Goal: Information Seeking & Learning: Find specific fact

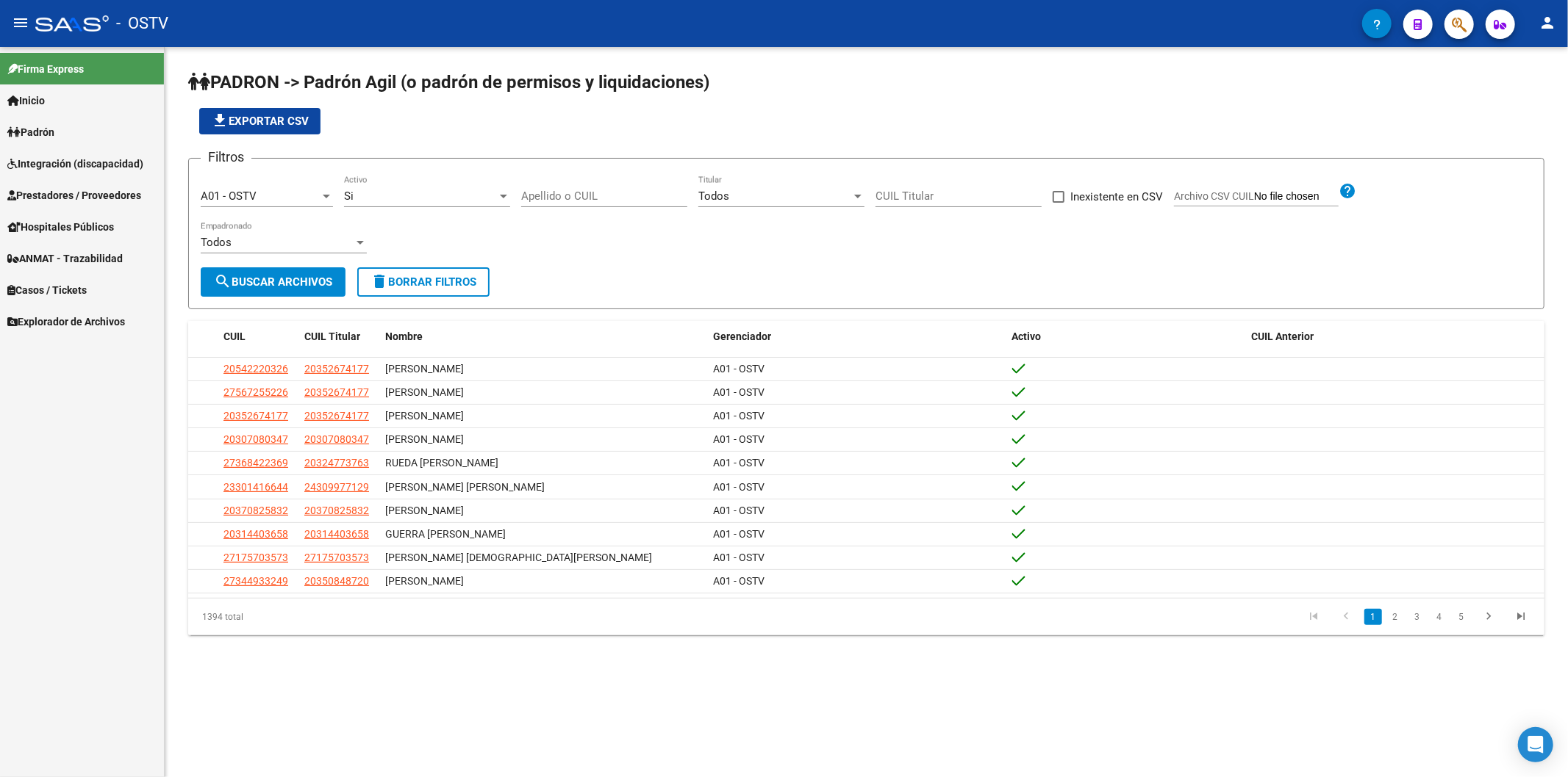
click at [625, 193] on input "Apellido o CUIL" at bounding box center [604, 196] width 166 height 13
type input "v"
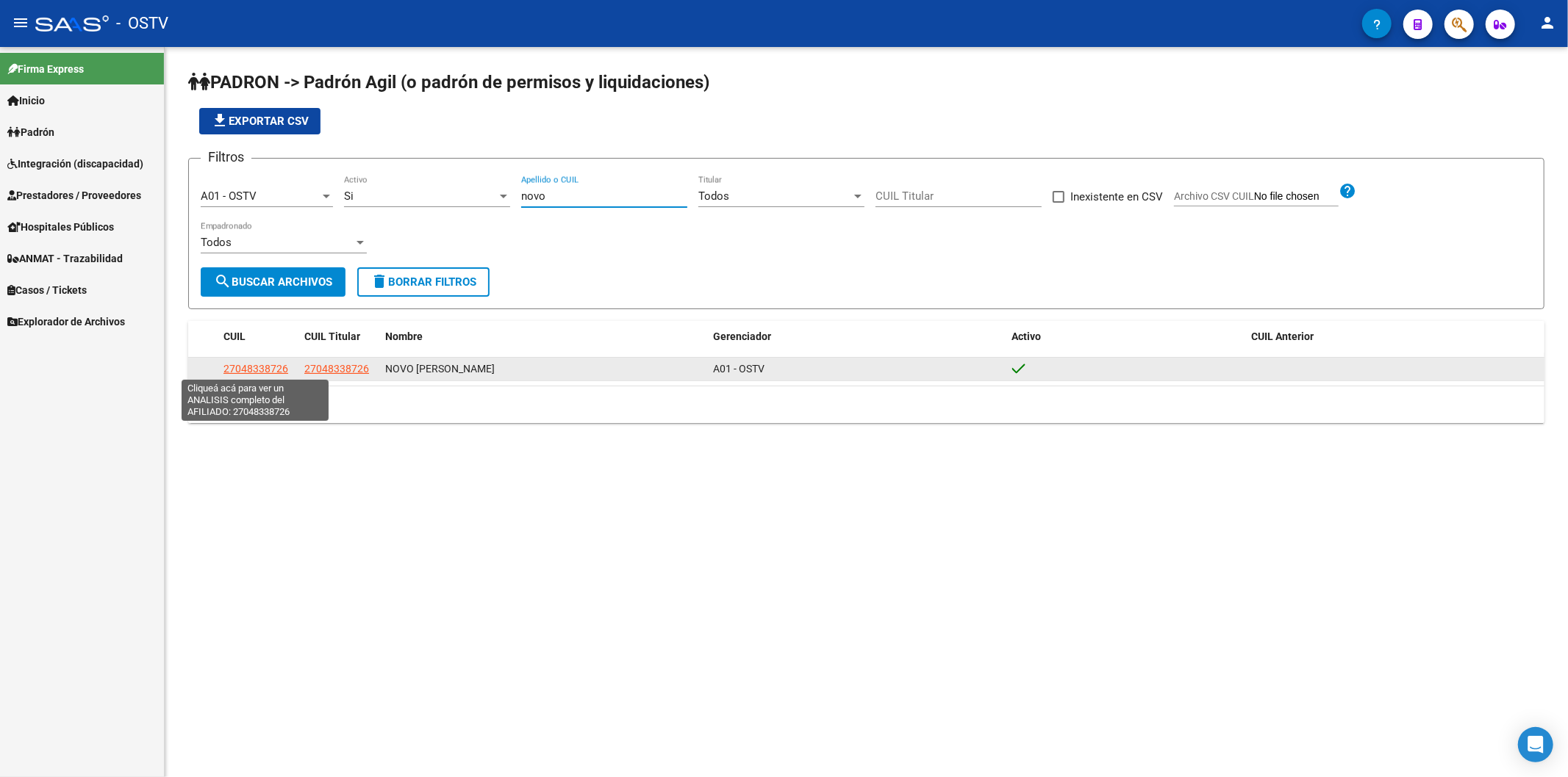
click at [235, 364] on span "27048338726" at bounding box center [256, 369] width 65 height 12
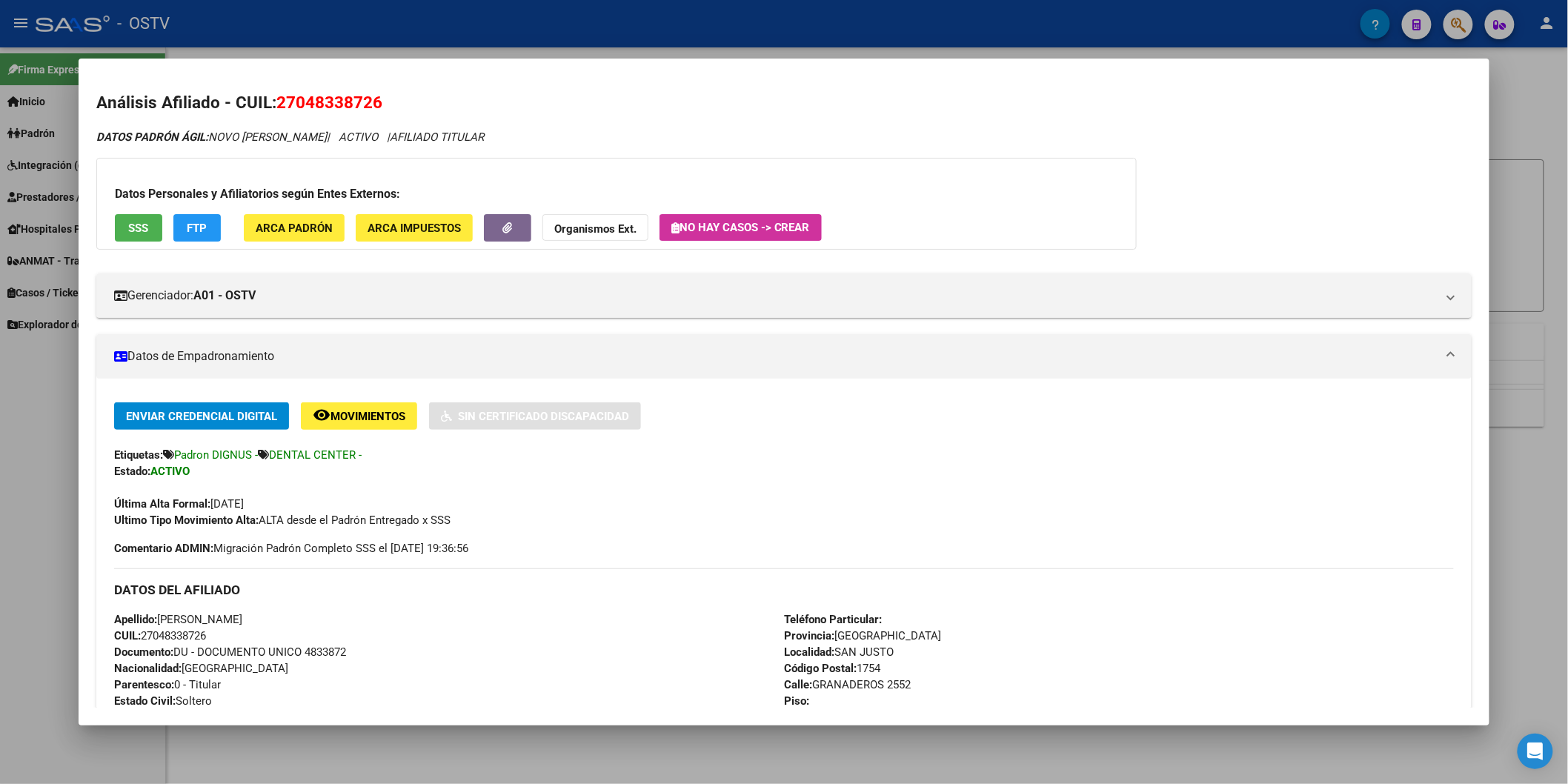
scroll to position [246, 0]
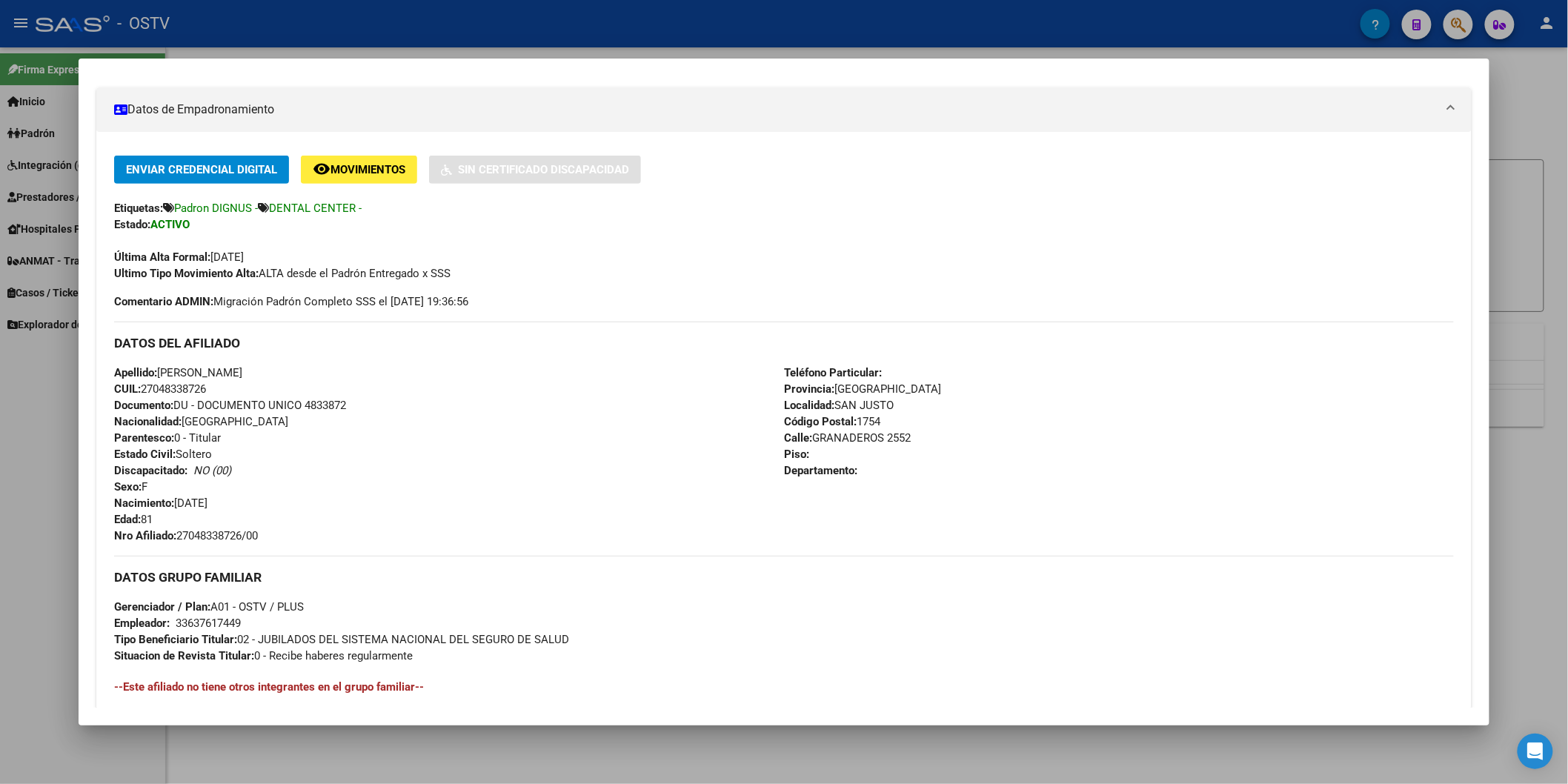
drag, startPoint x: 173, startPoint y: 535, endPoint x: 268, endPoint y: 531, distance: 95.1
click at [268, 531] on div "Apellido: [PERSON_NAME] CUIL: 27048338726 Documento: DU - DOCUMENTO UNICO 48338…" at bounding box center [449, 454] width 670 height 179
copy span "27048338726/00"
click at [393, 36] on div at bounding box center [784, 392] width 1568 height 784
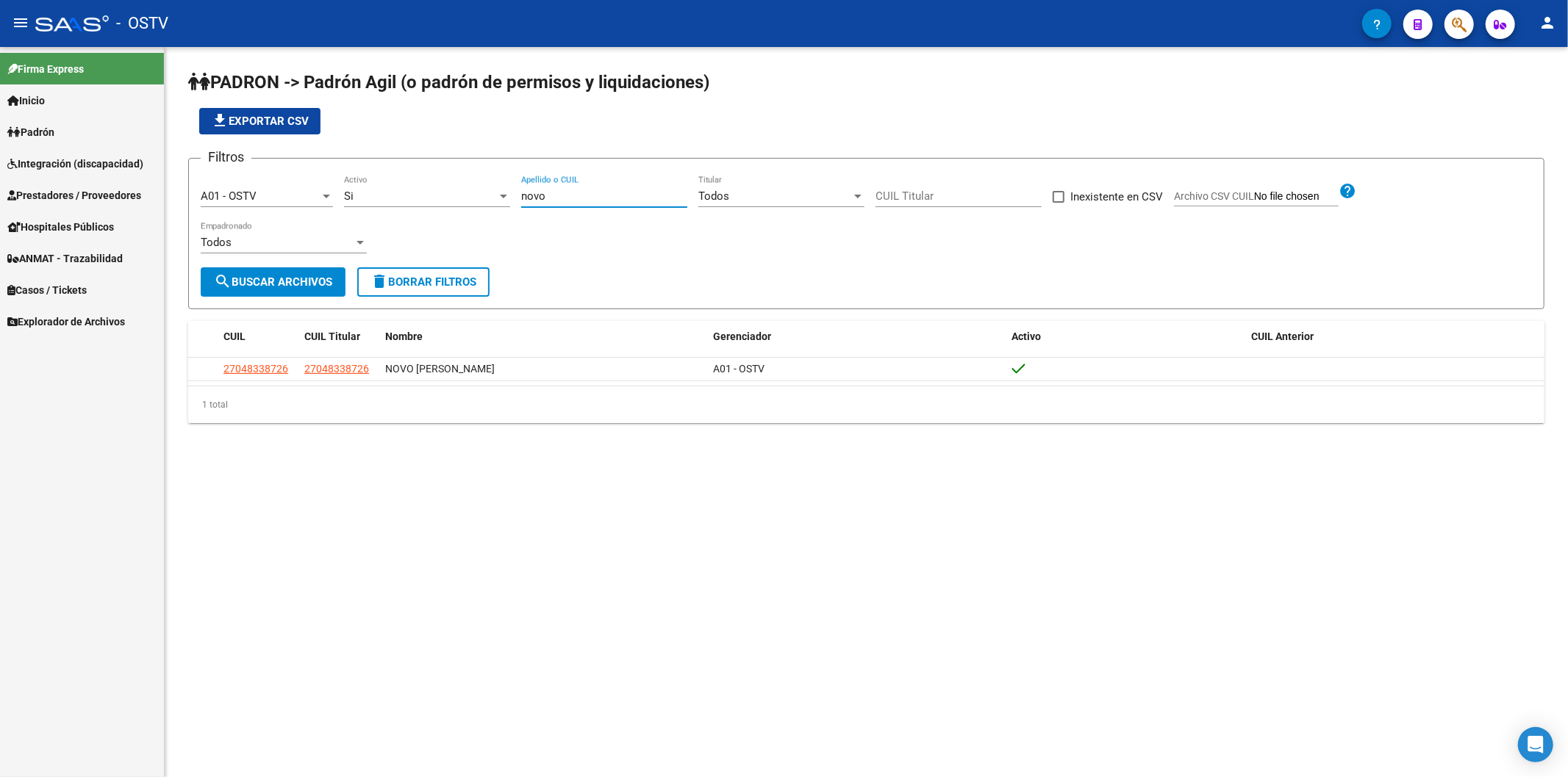
drag, startPoint x: 618, startPoint y: 199, endPoint x: 433, endPoint y: 196, distance: 185.0
click at [434, 196] on div "Filtros A01 - OSTV Seleccionar Gerenciador Si Activo novo Apellido o CUIL Todos…" at bounding box center [867, 219] width 1331 height 97
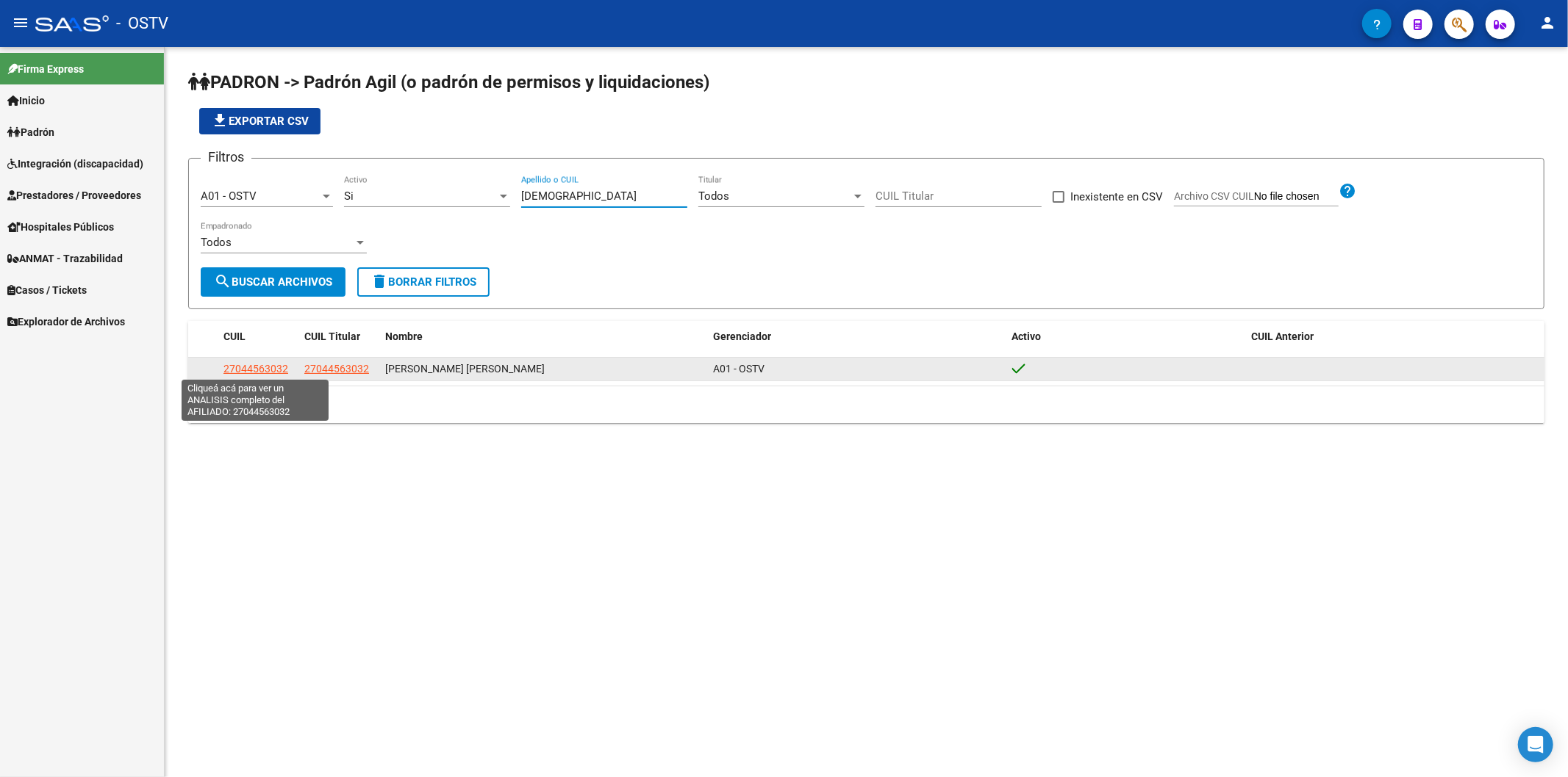
type input "[DEMOGRAPHIC_DATA]"
click at [256, 366] on span "27044563032" at bounding box center [256, 369] width 65 height 12
type textarea "27044563032"
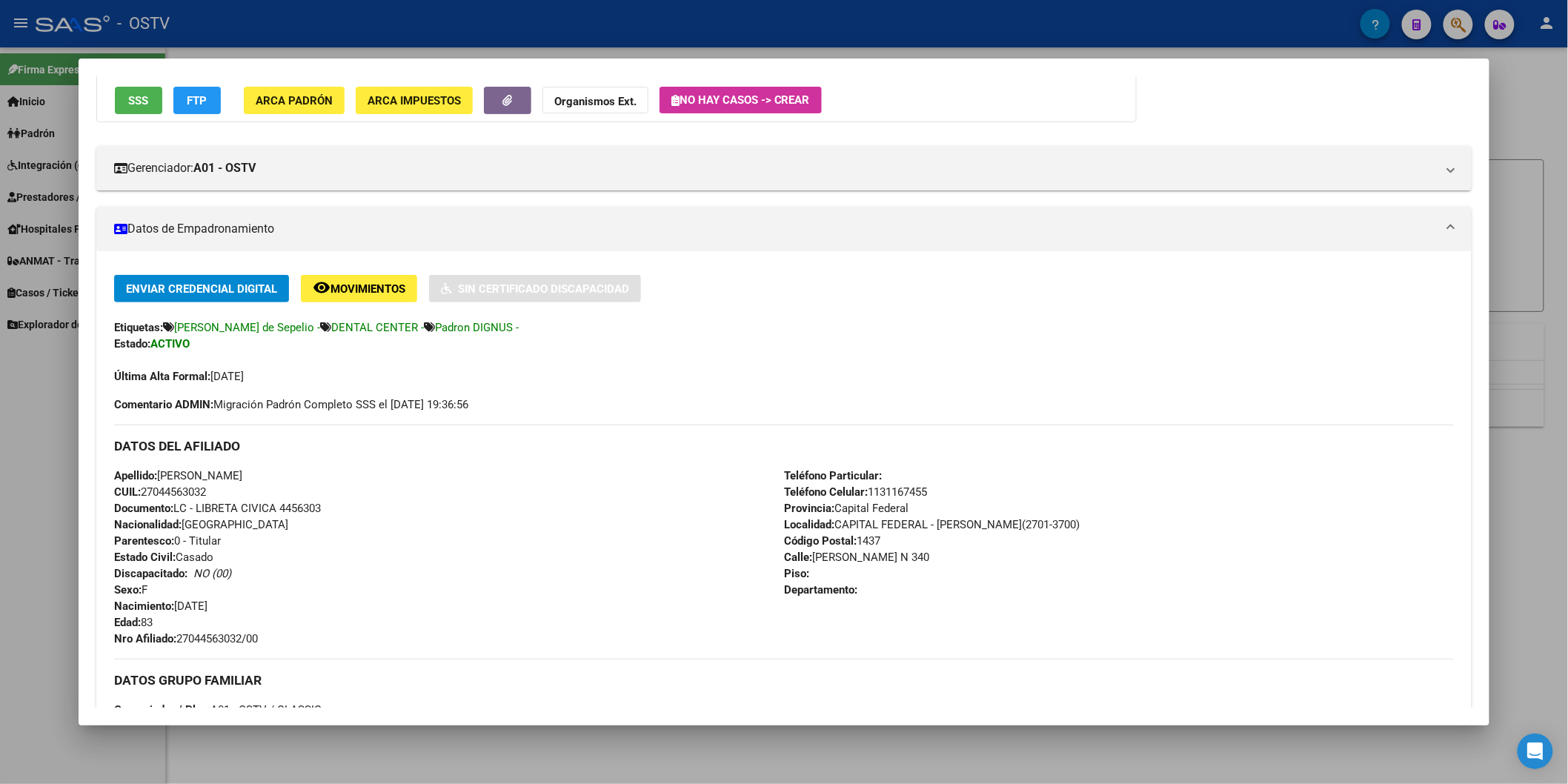
scroll to position [330, 0]
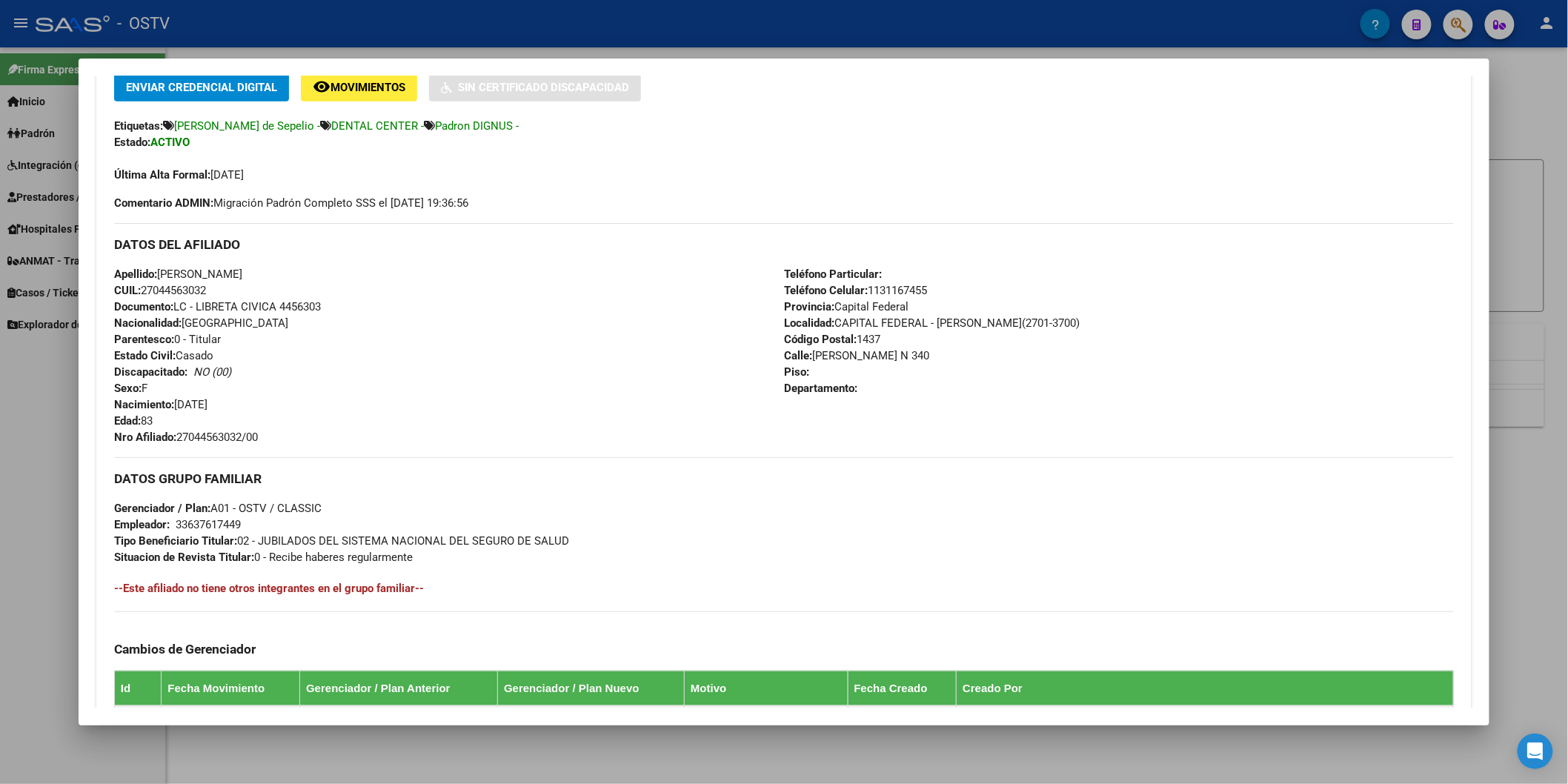
drag, startPoint x: 176, startPoint y: 432, endPoint x: 167, endPoint y: 445, distance: 15.8
click at [231, 433] on span "Nro Afiliado: 27044563032/00" at bounding box center [186, 437] width 144 height 13
click at [167, 445] on div "Apellido: [PERSON_NAME] CUIL: 27044563032 Documento: LC - LIBRETA CIVICA 445630…" at bounding box center [449, 355] width 670 height 179
drag, startPoint x: 173, startPoint y: 437, endPoint x: 294, endPoint y: 435, distance: 121.0
click at [294, 435] on div "Apellido: [PERSON_NAME] CUIL: 27044563032 Documento: LC - LIBRETA CIVICA 445630…" at bounding box center [449, 355] width 670 height 179
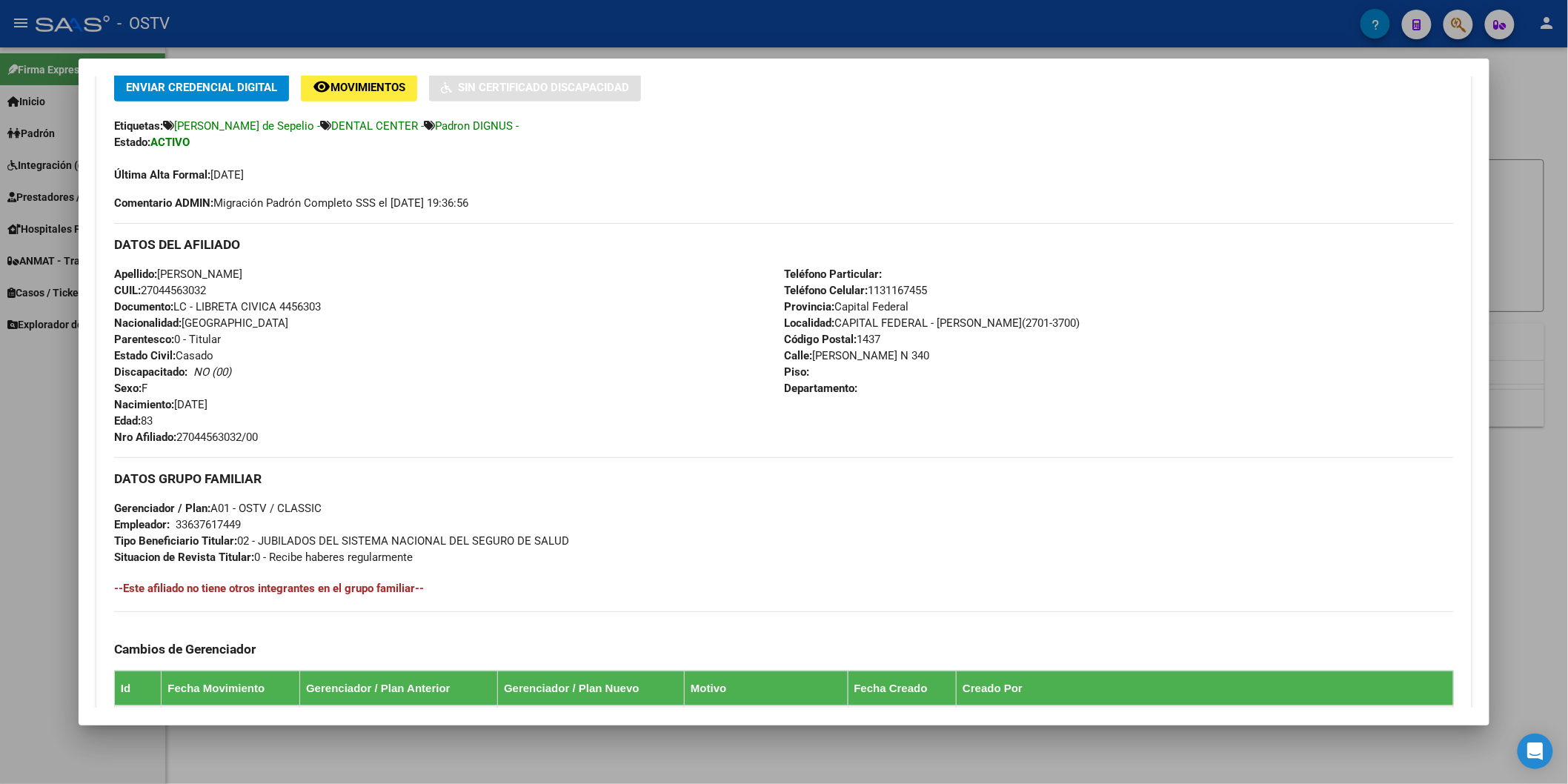
copy span "27044563032/00"
click at [339, 7] on div at bounding box center [784, 392] width 1568 height 784
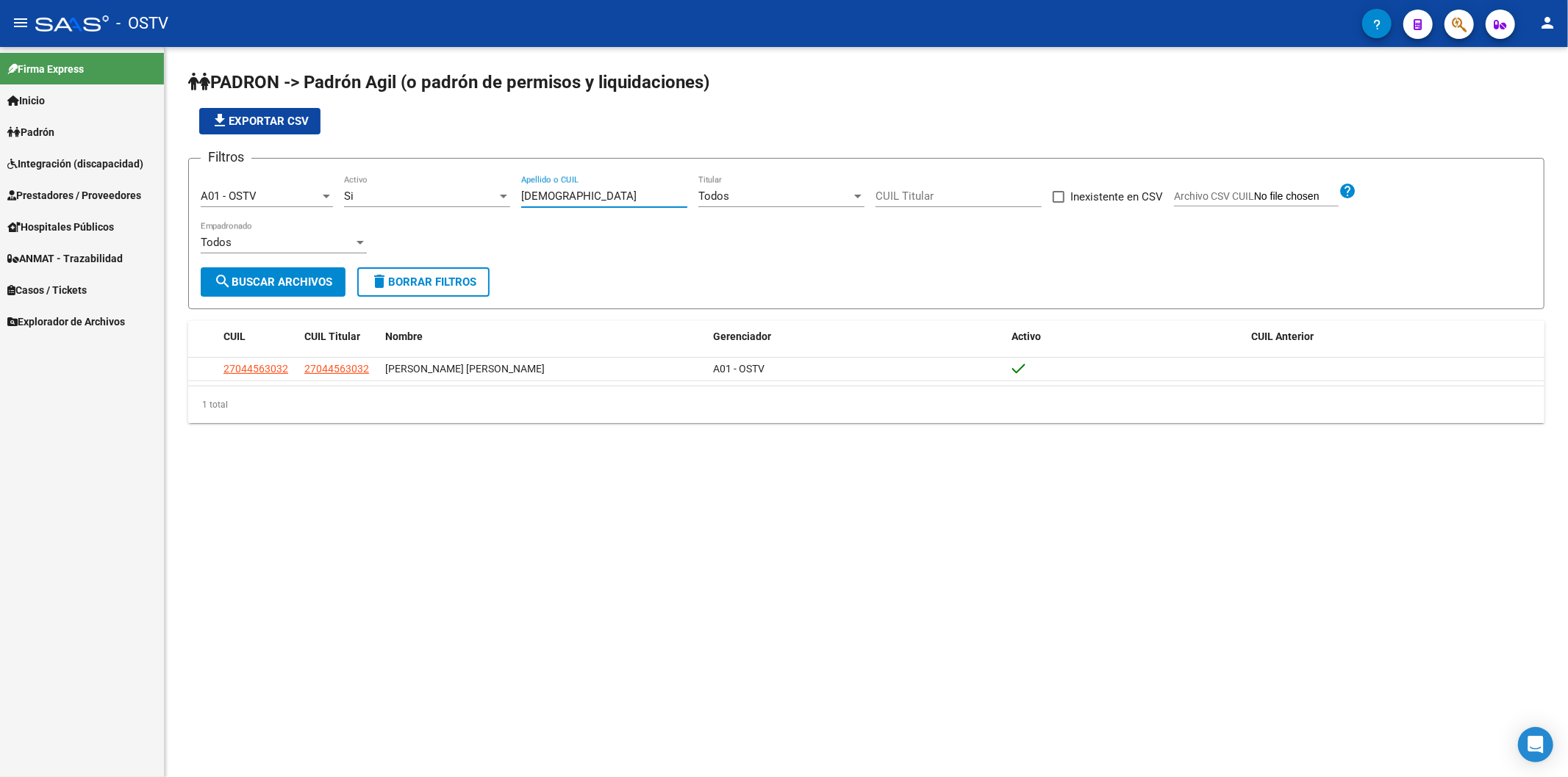
drag, startPoint x: 591, startPoint y: 194, endPoint x: 311, endPoint y: 194, distance: 280.0
click at [311, 194] on div "Filtros A01 - OSTV Seleccionar Gerenciador Si Activo [PERSON_NAME] Apellido o C…" at bounding box center [867, 219] width 1331 height 97
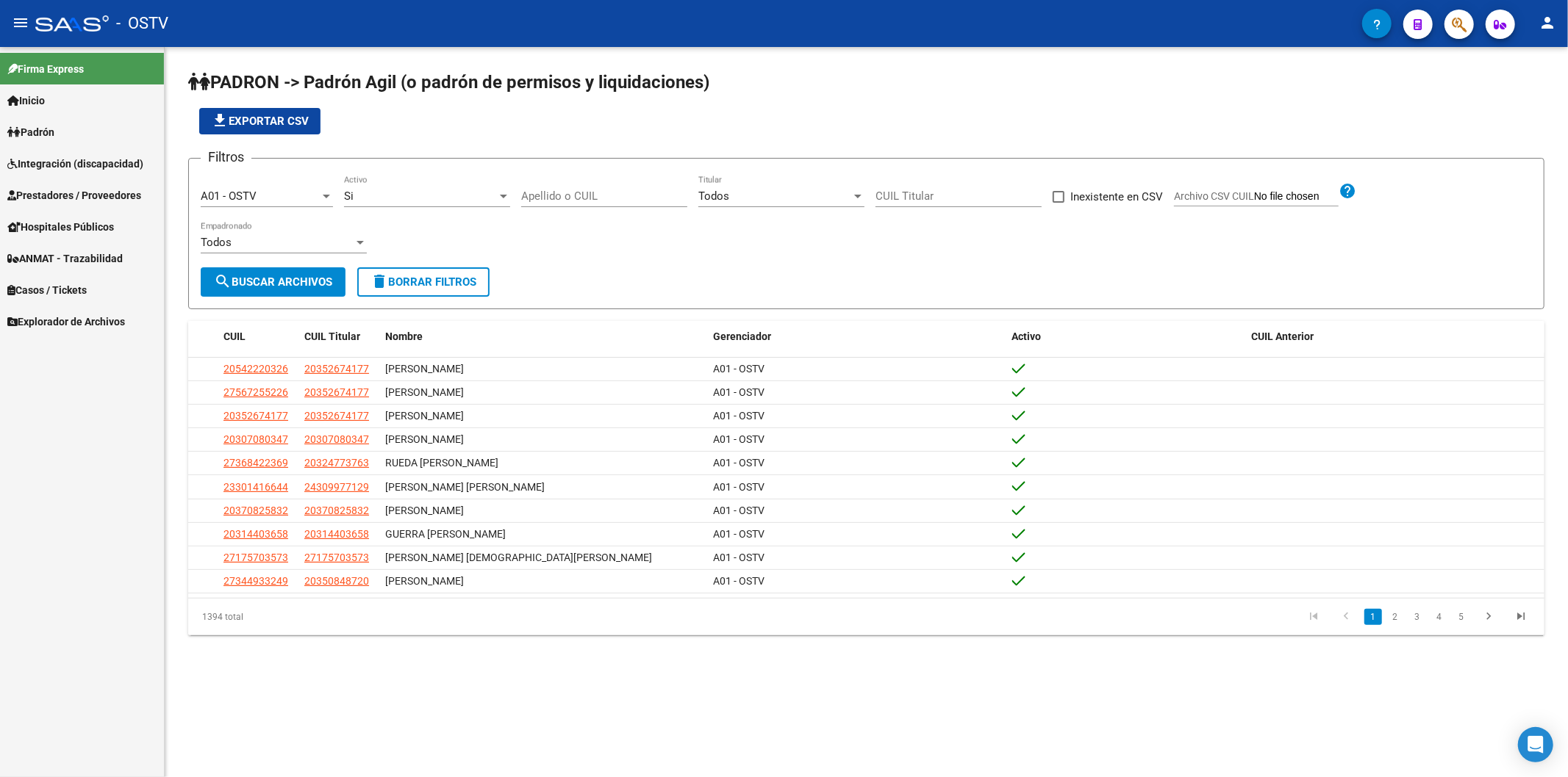
click at [510, 131] on div "file_download Exportar CSV" at bounding box center [866, 121] width 1357 height 27
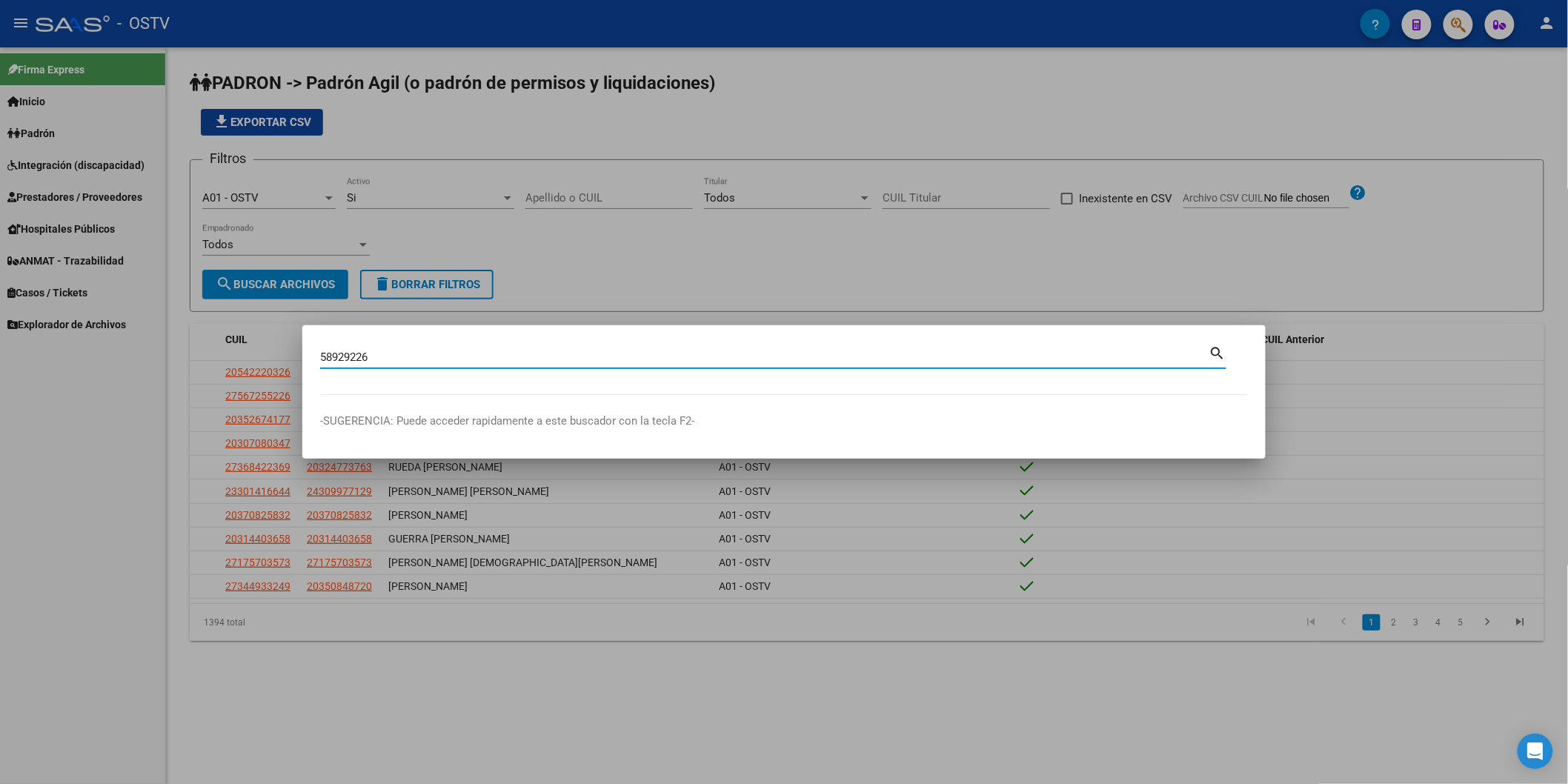
type input "58929226"
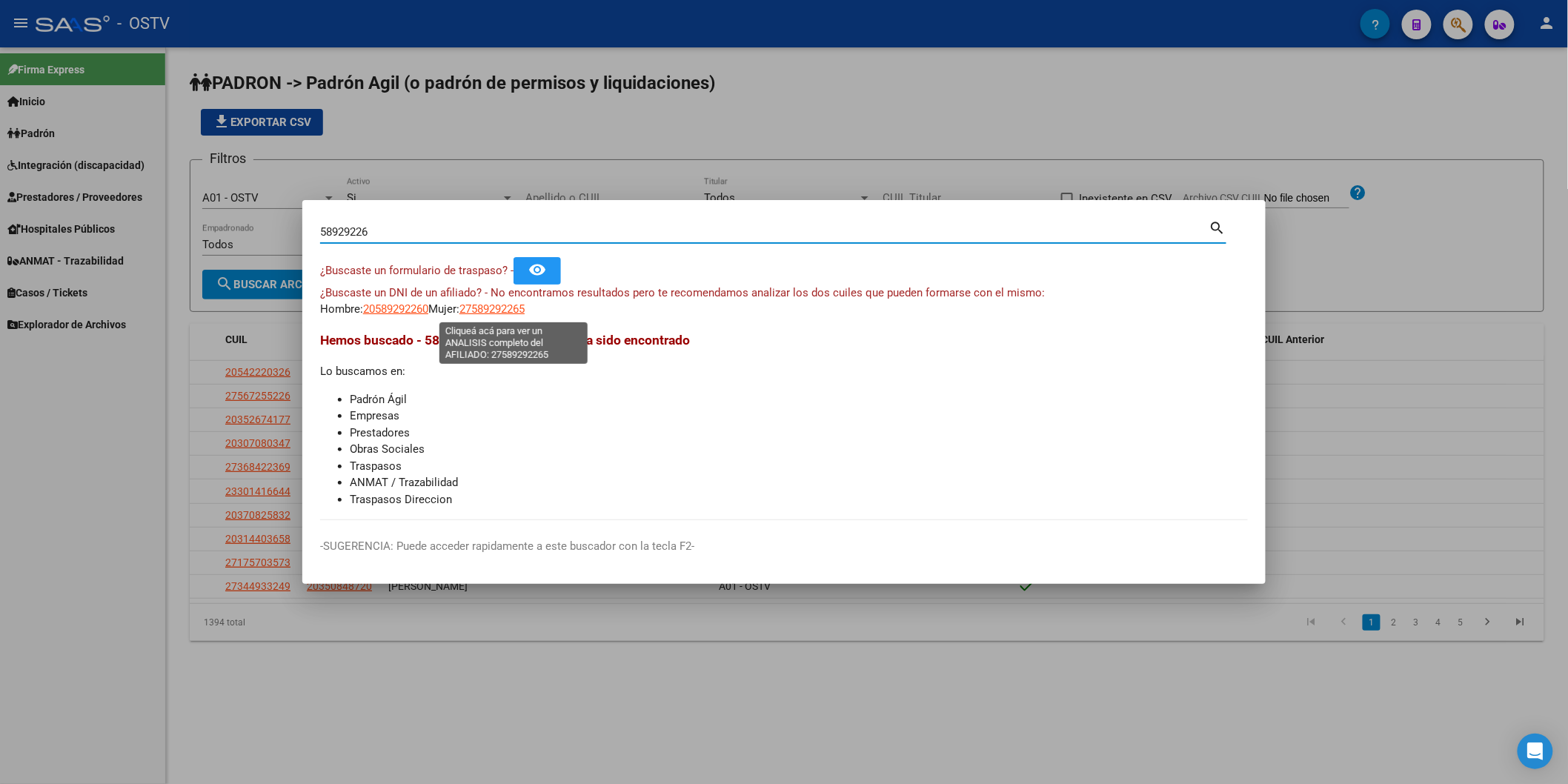
click at [515, 309] on span "27589292265" at bounding box center [492, 309] width 66 height 13
type textarea "27589292265"
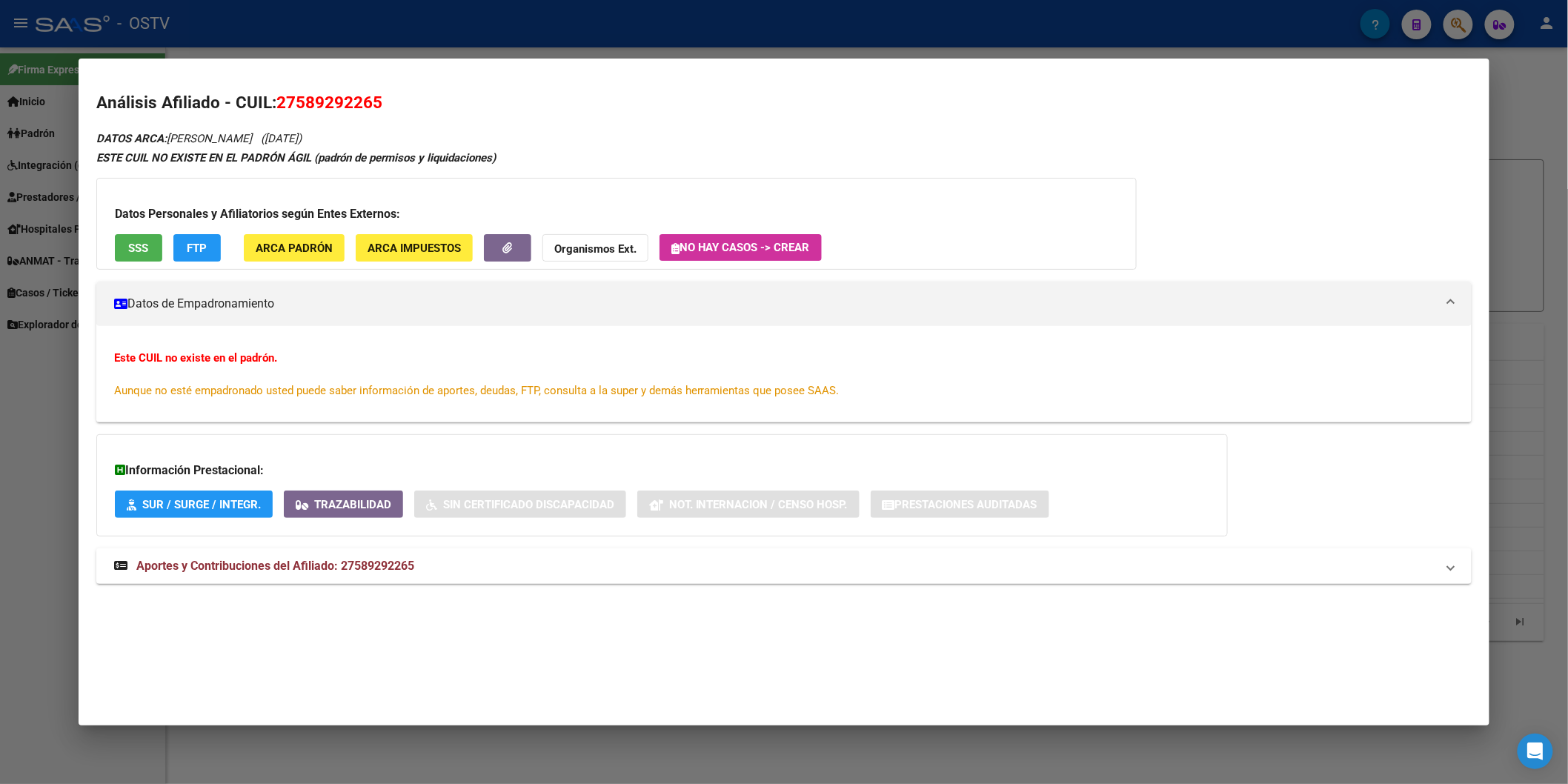
click at [523, 54] on div at bounding box center [784, 392] width 1568 height 784
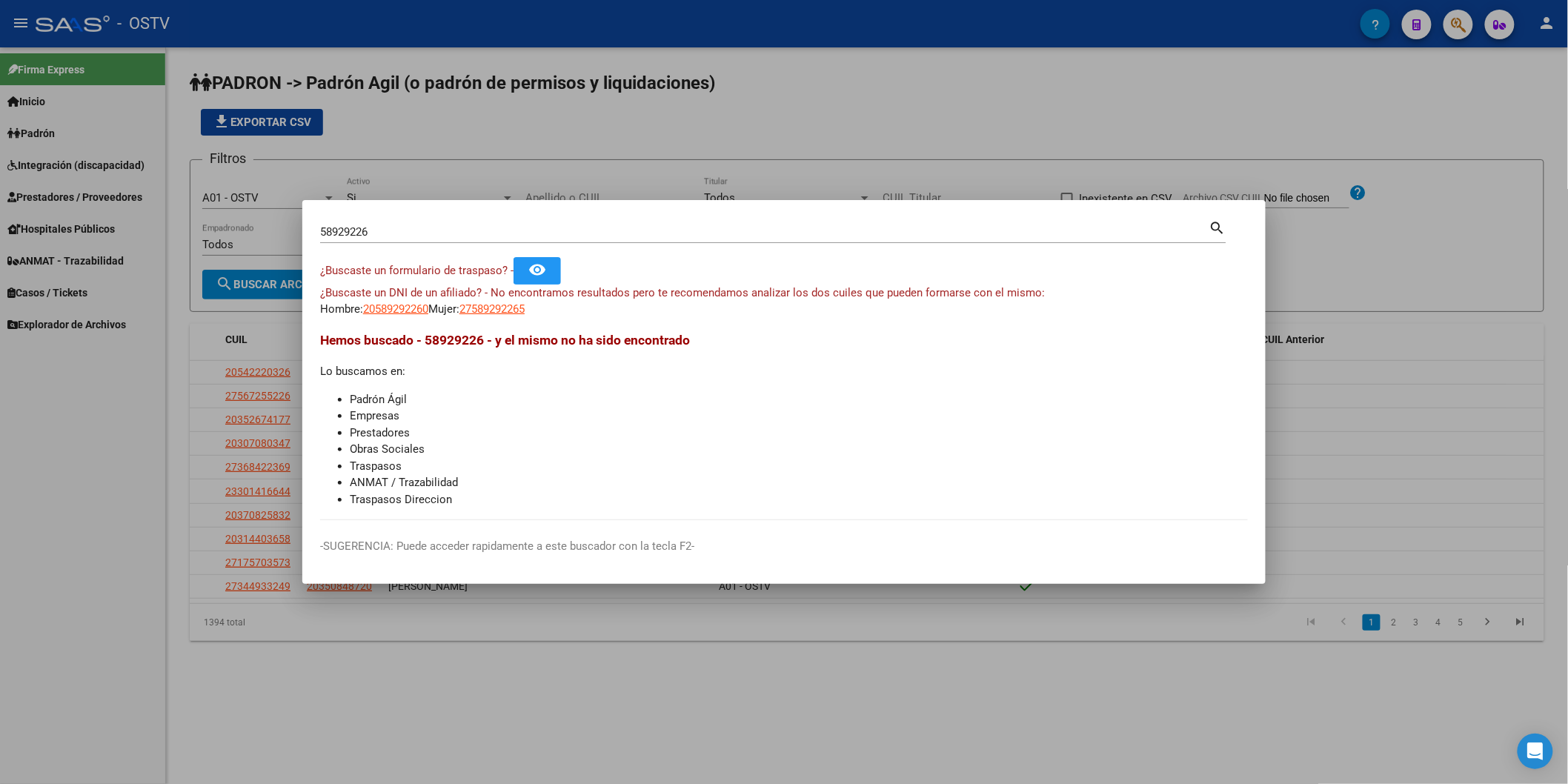
drag, startPoint x: 550, startPoint y: 219, endPoint x: 349, endPoint y: 243, distance: 202.4
click at [349, 243] on div "58929226 Buscar (apellido, dni, [PERSON_NAME], nro traspaso, cuit, obra social)…" at bounding box center [772, 237] width 906 height 39
click at [406, 235] on input "58929226" at bounding box center [764, 232] width 889 height 13
drag, startPoint x: 438, startPoint y: 234, endPoint x: 254, endPoint y: 228, distance: 184.1
click at [256, 228] on div "58929226 Buscar (apellido, dni, cuil, nro traspaso, cuit, obra social) search ¿…" at bounding box center [784, 392] width 1568 height 784
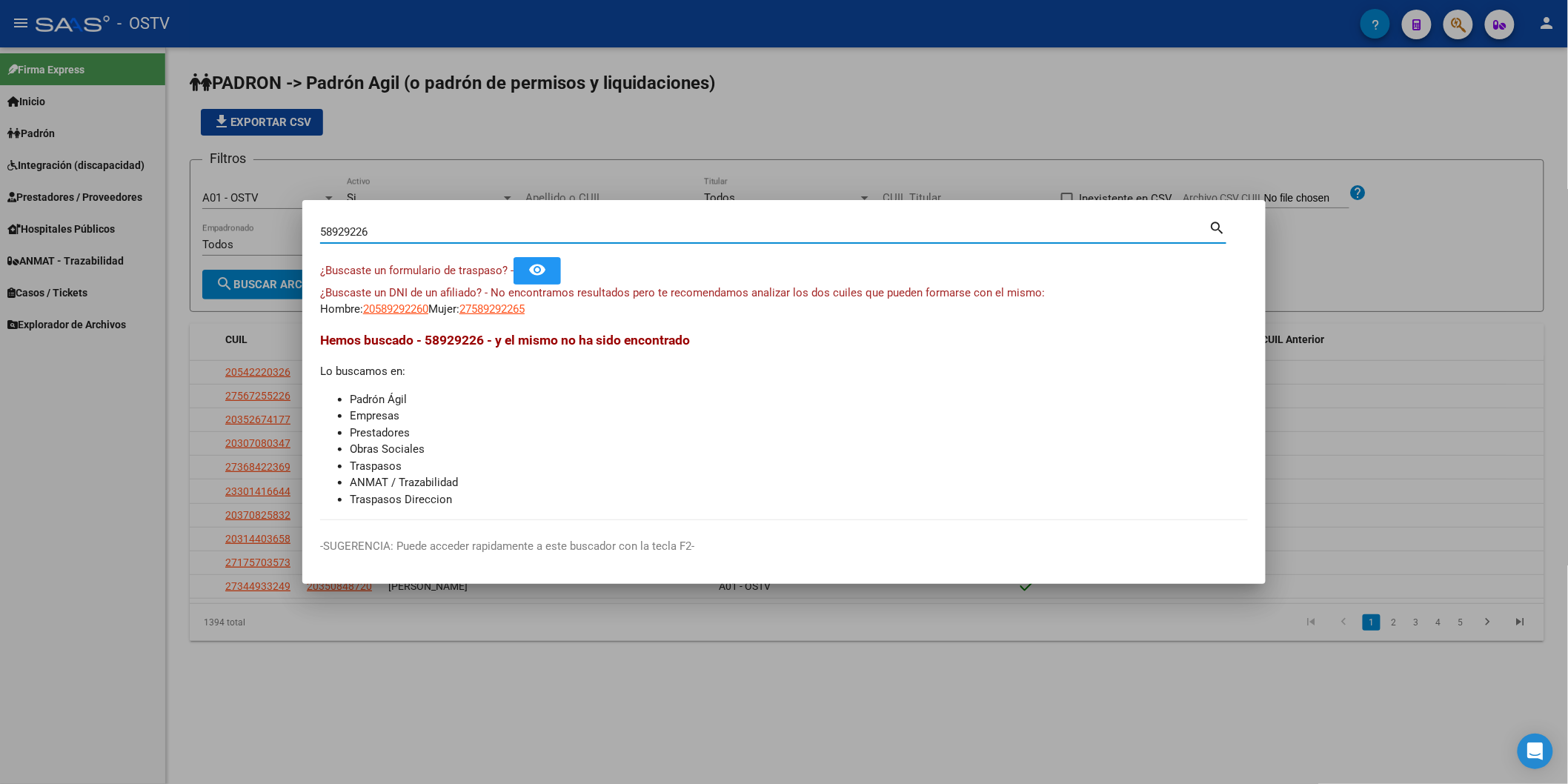
paste input "26.950.439"
type input "26950439"
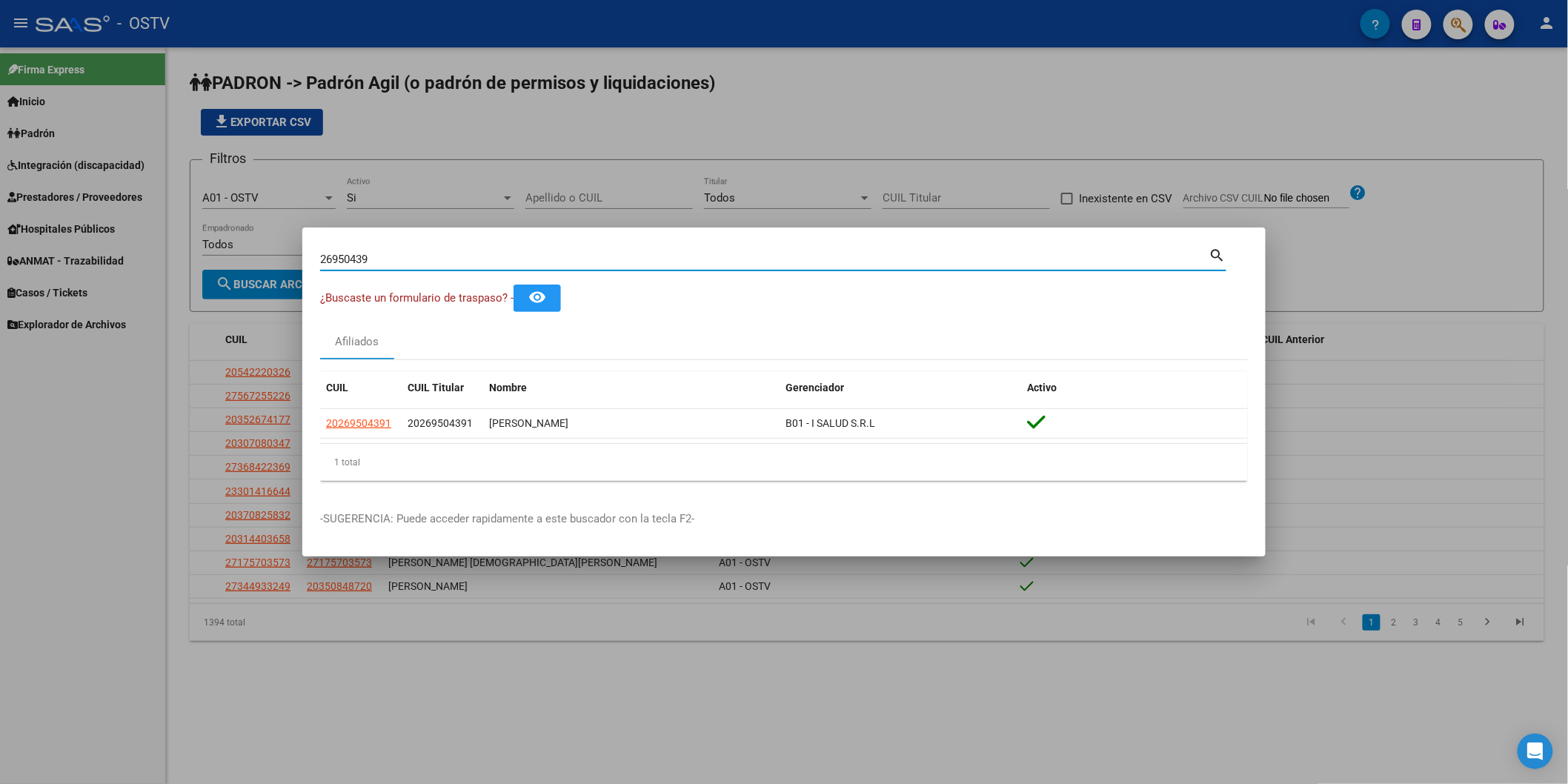
click at [459, 178] on div at bounding box center [784, 392] width 1568 height 784
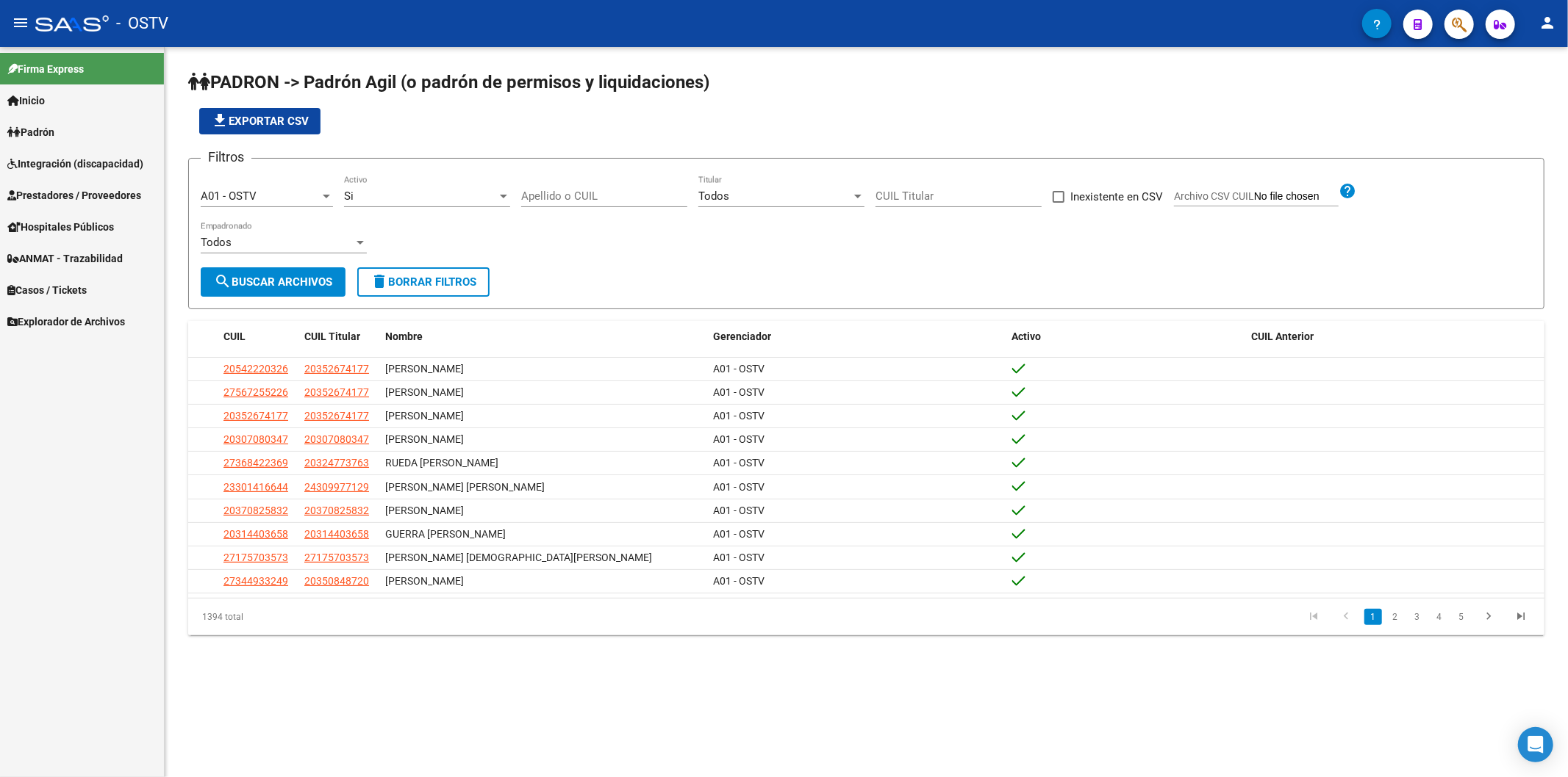
click at [576, 197] on input "Apellido o CUIL" at bounding box center [604, 196] width 166 height 13
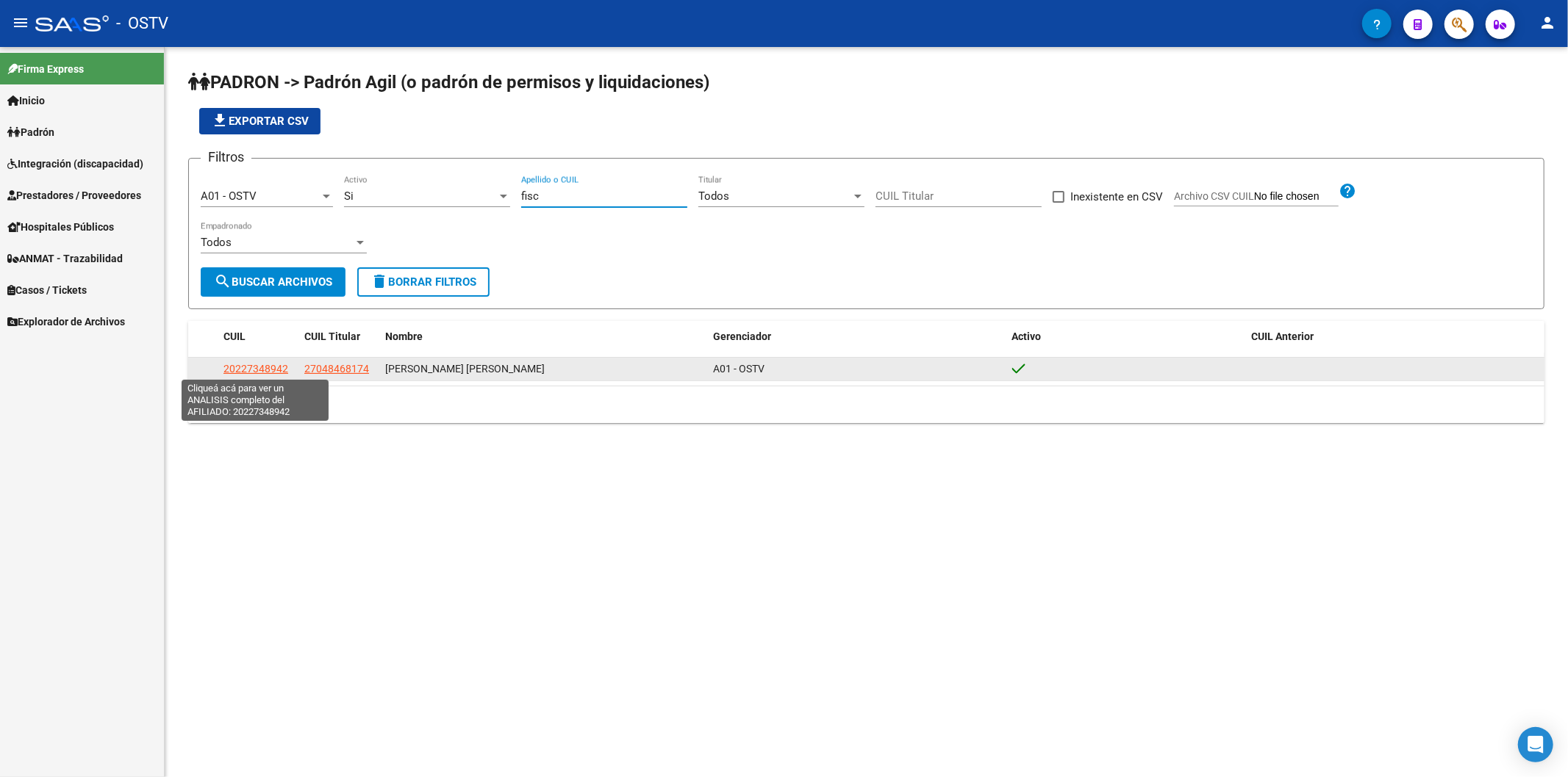
type input "fisc"
click at [237, 365] on span "20227348942" at bounding box center [256, 369] width 65 height 12
type textarea "20227348942"
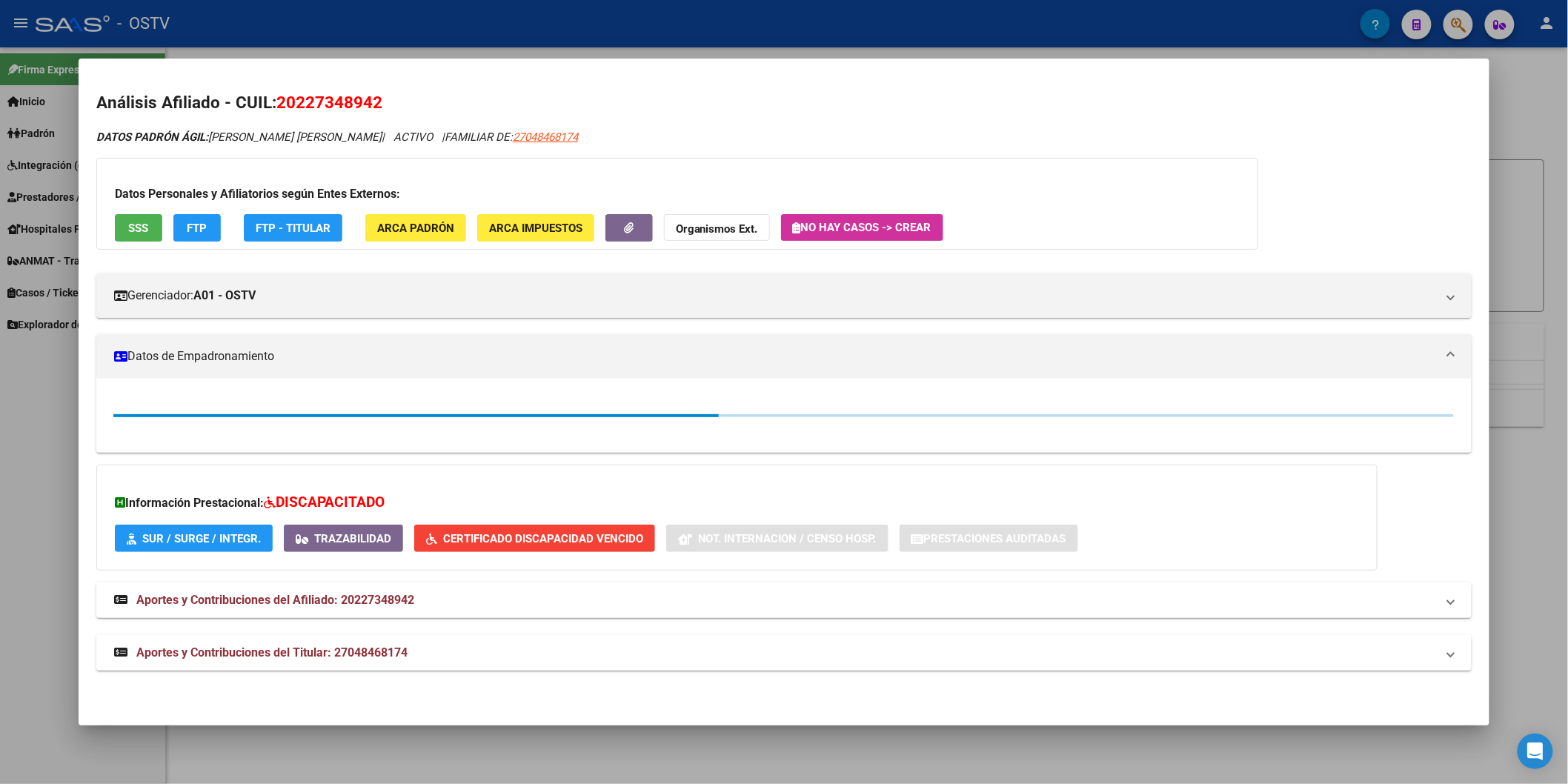
scroll to position [246, 0]
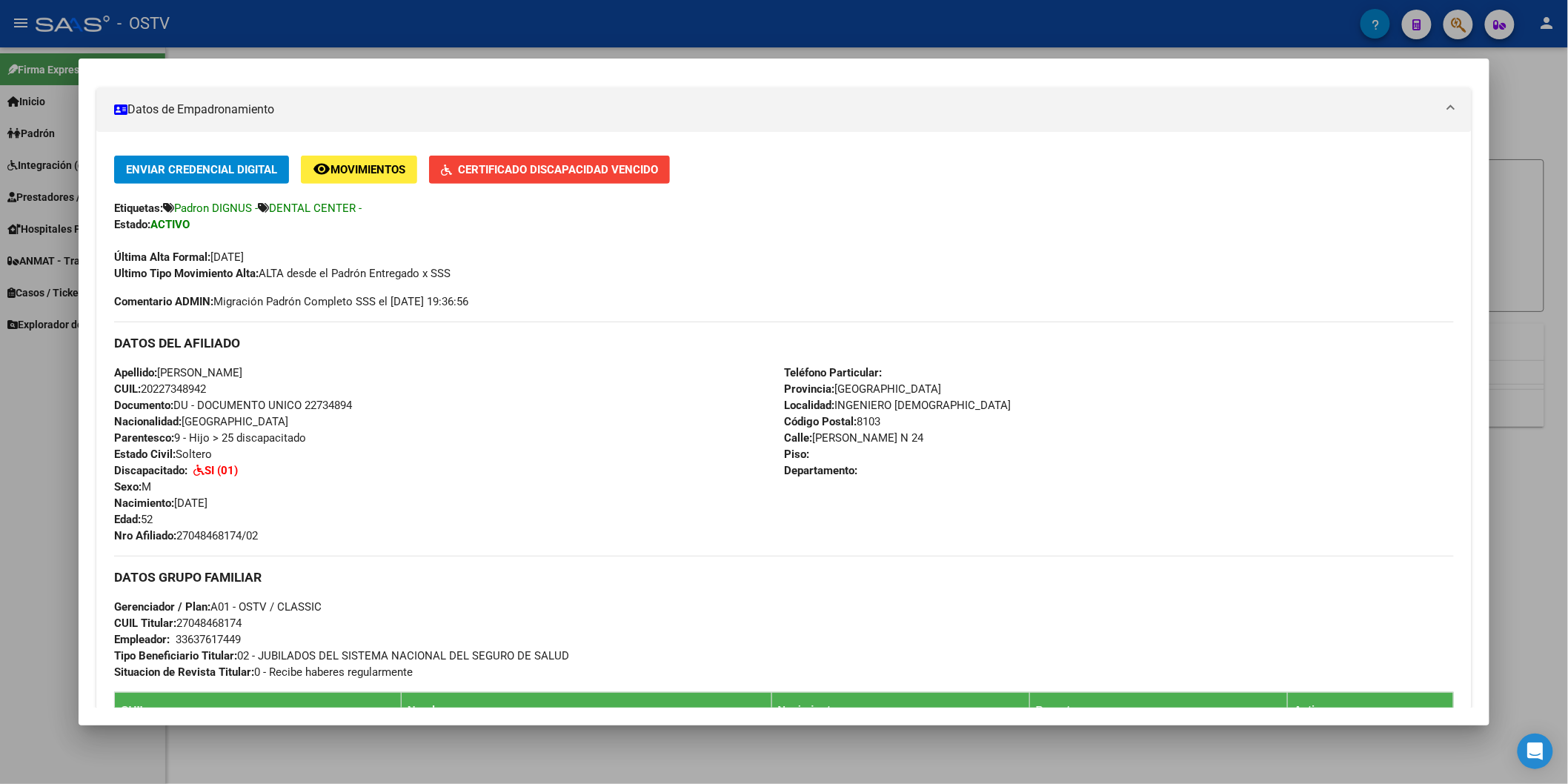
click at [313, 400] on span "Documento: DU - DOCUMENTO UNICO 22734894" at bounding box center [233, 405] width 238 height 13
copy span "22734894"
click at [225, 534] on span "Nro Afiliado: 27048468174/02" at bounding box center [186, 536] width 144 height 13
click at [225, 532] on span "Nro Afiliado: 27048468174/02" at bounding box center [186, 536] width 144 height 13
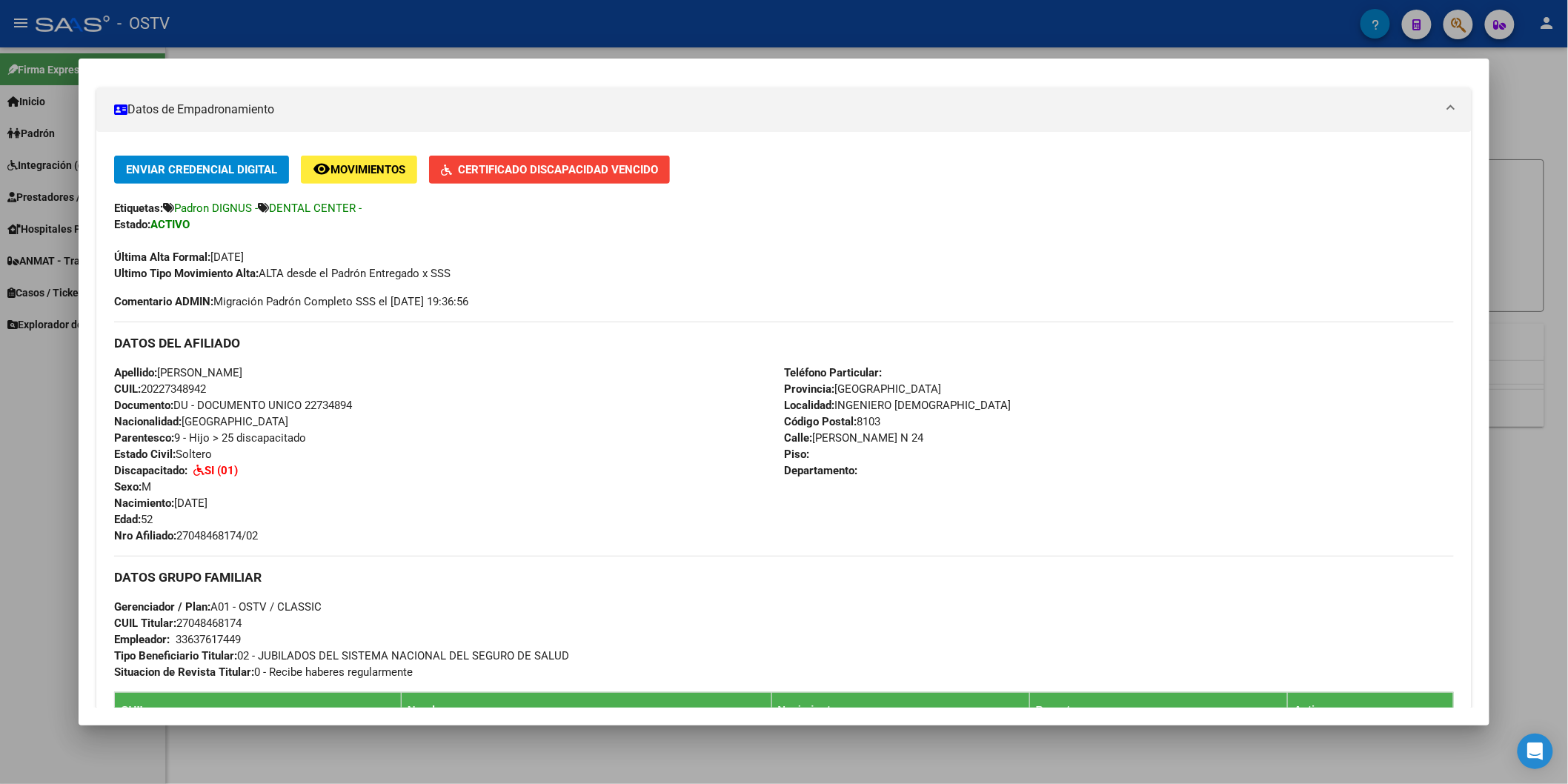
copy span "27048468174"
click at [356, 40] on div at bounding box center [784, 392] width 1568 height 784
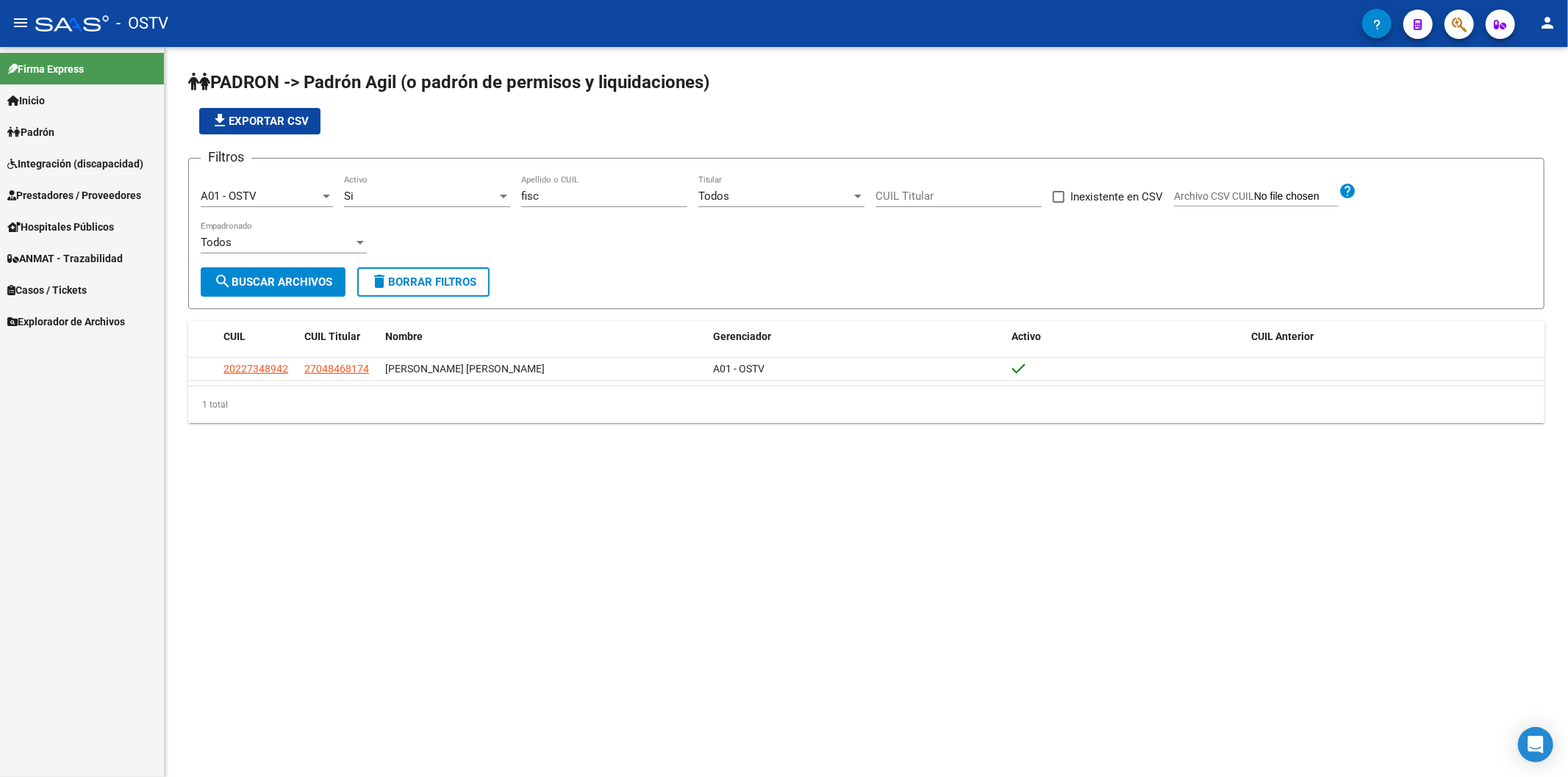
click at [495, 200] on div "Filtros A01 - OSTV Seleccionar Gerenciador Si Activo fisc Apellido o CUIL Todos…" at bounding box center [867, 219] width 1331 height 97
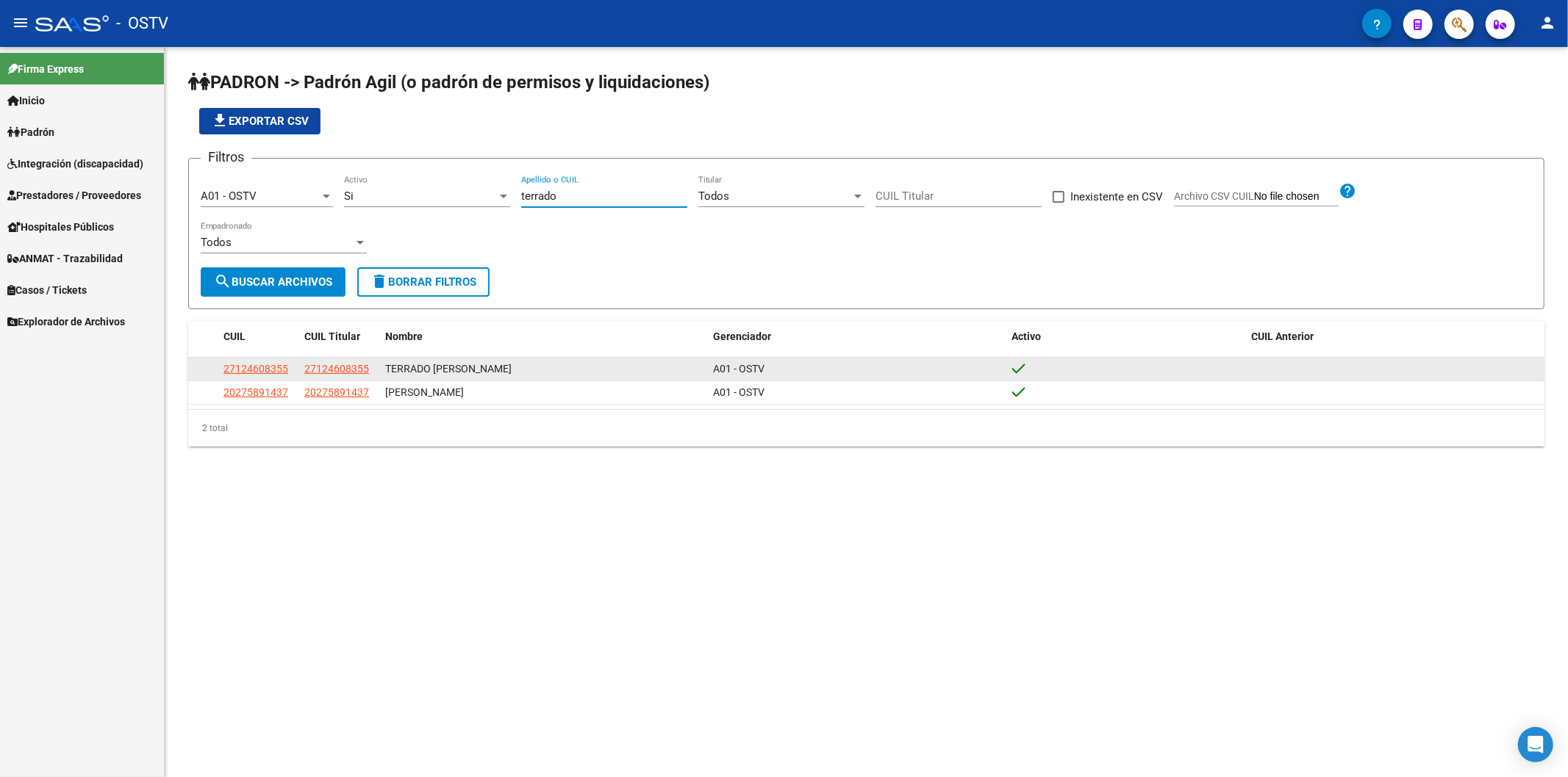
type input "terrado"
click at [225, 371] on span "27124608355" at bounding box center [256, 369] width 65 height 12
type textarea "27124608355"
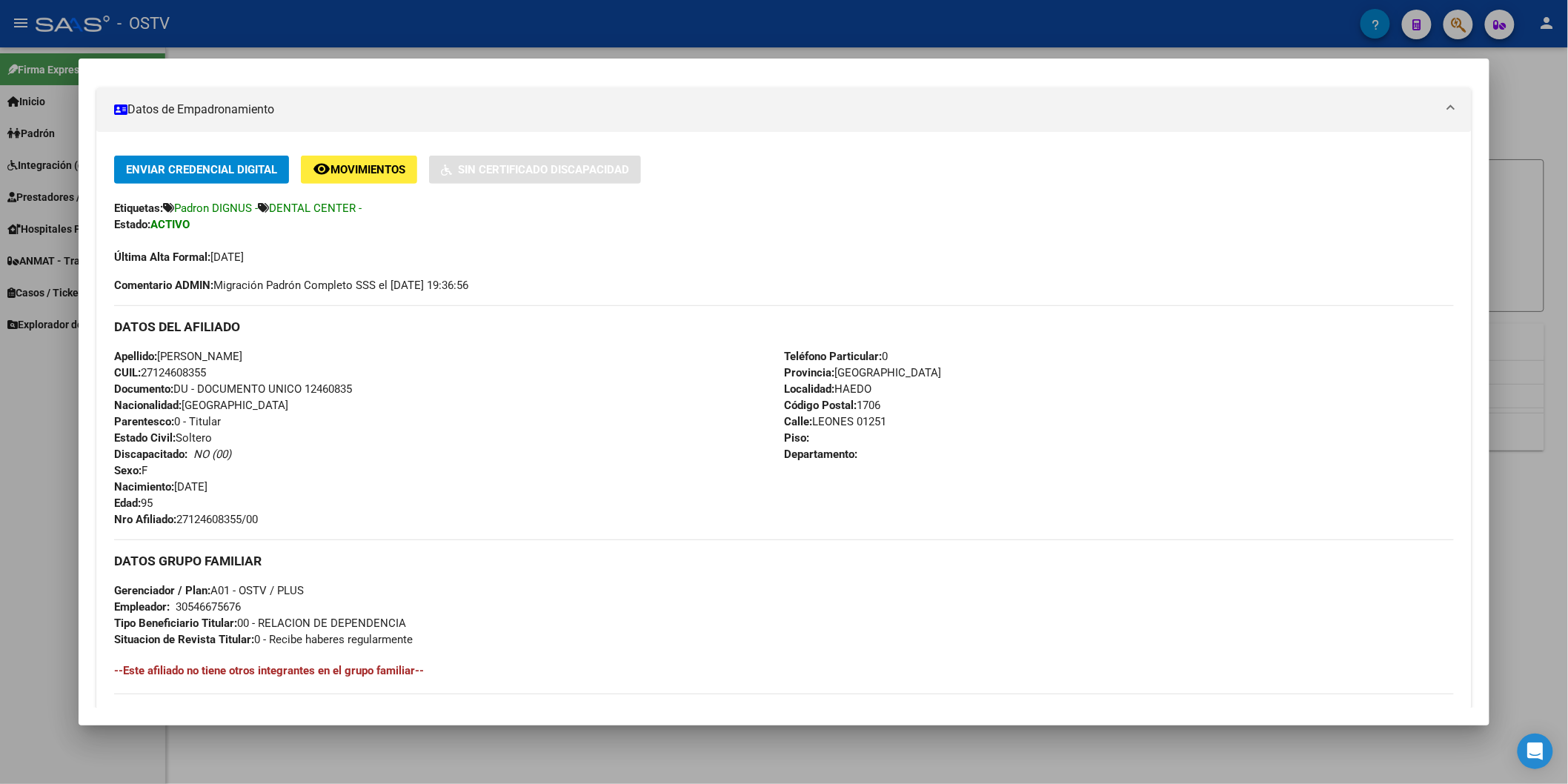
drag, startPoint x: 175, startPoint y: 521, endPoint x: 270, endPoint y: 527, distance: 95.2
click at [270, 527] on div "Apellido: [PERSON_NAME] CUIL: 27124608355 Documento: DU - DOCUMENTO UNICO 12460…" at bounding box center [449, 438] width 670 height 179
copy span "27124608355/00"
